Goal: Task Accomplishment & Management: Use online tool/utility

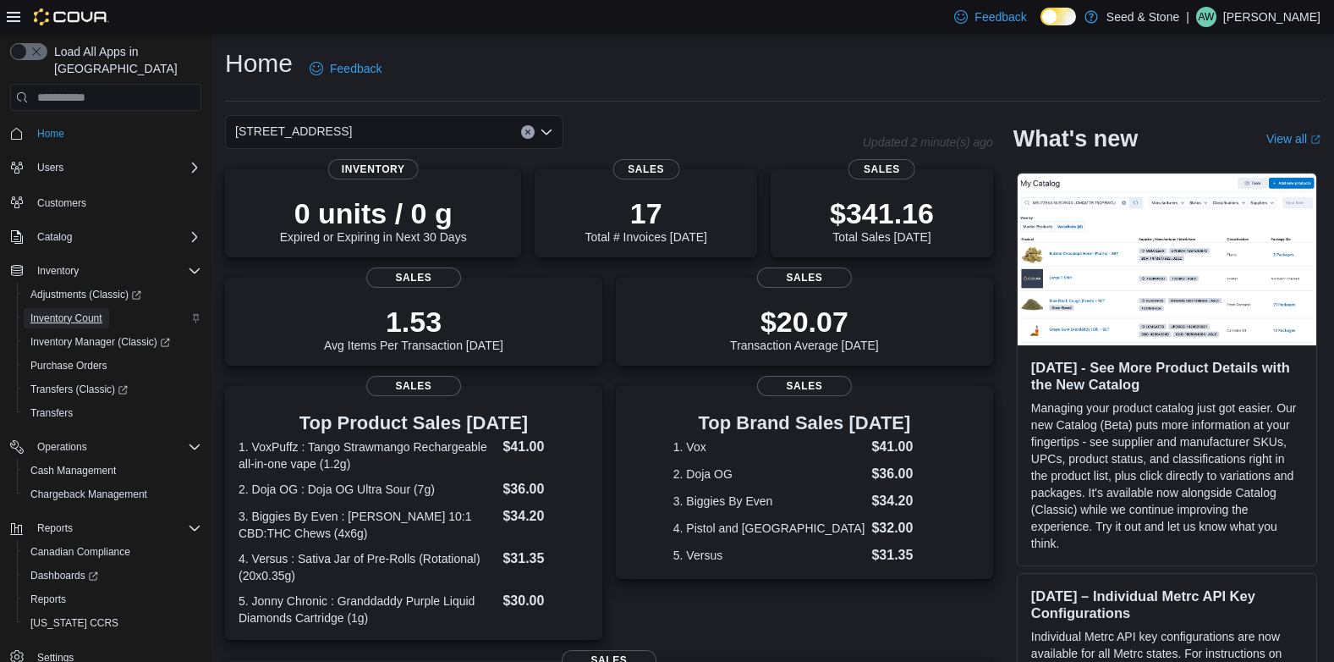
click at [90, 311] on span "Inventory Count" at bounding box center [66, 318] width 72 height 14
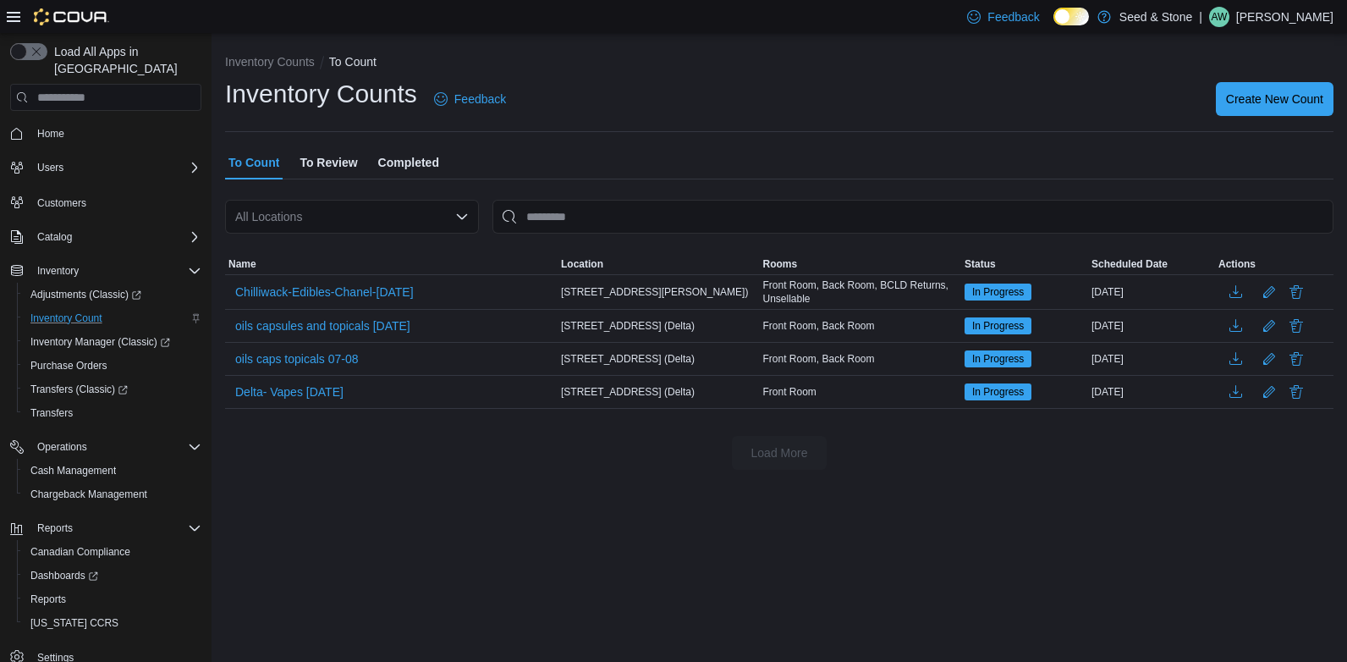
click at [326, 157] on span "To Review" at bounding box center [328, 163] width 58 height 34
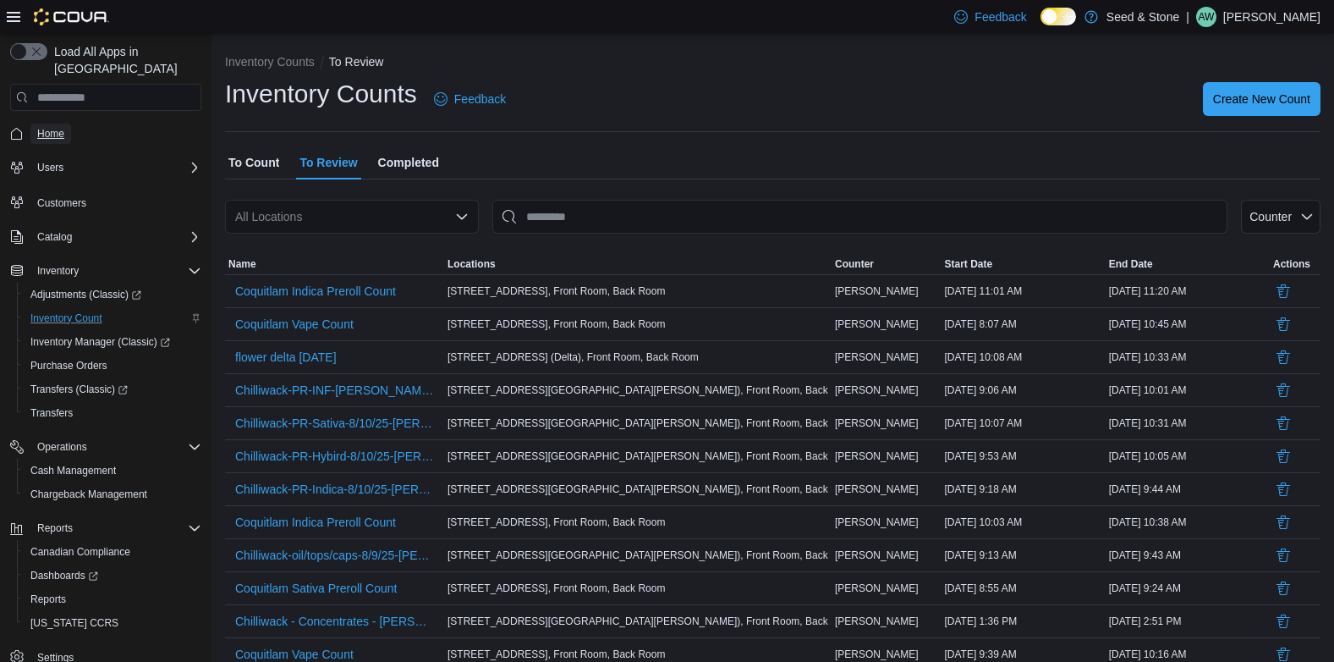
click at [41, 127] on span "Home" at bounding box center [50, 134] width 27 height 14
